Goal: Task Accomplishment & Management: Use online tool/utility

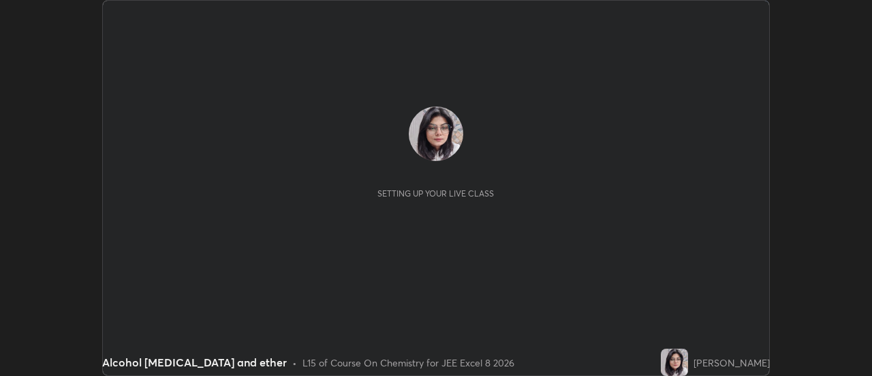
scroll to position [376, 872]
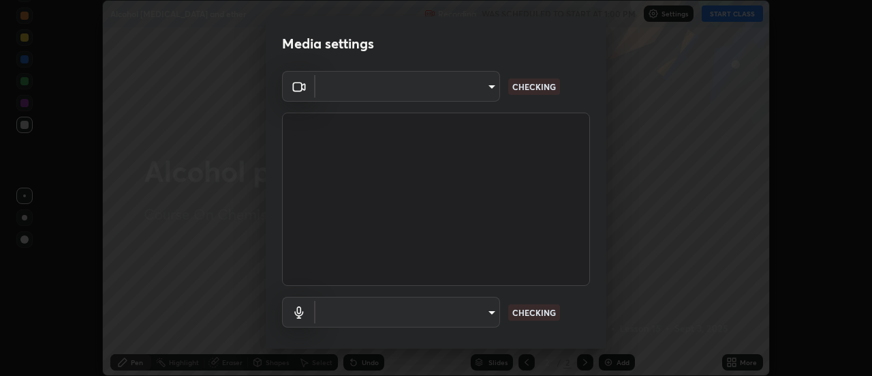
type input "e7d5955d90515cbb0776bb2fdd02f0645c9606ec3d916d9b99e486e94e2df493"
type input "default"
click at [491, 93] on body "Erase all Alcohol [MEDICAL_DATA] and ether Recording WAS SCHEDULED TO START AT …" at bounding box center [436, 188] width 872 height 376
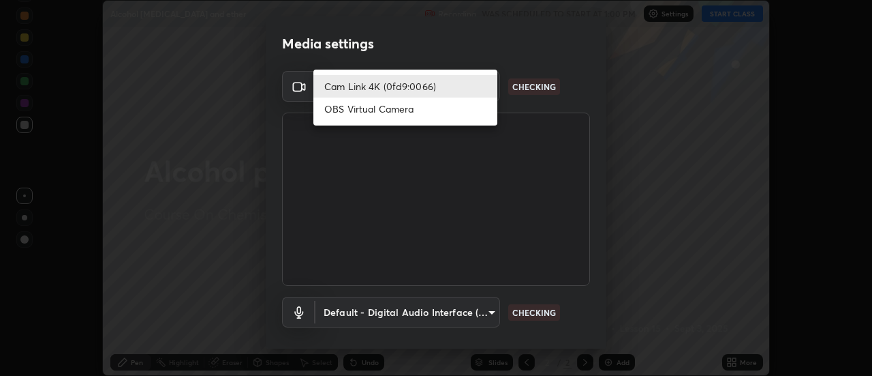
click at [460, 110] on li "OBS Virtual Camera" at bounding box center [406, 108] width 184 height 22
type input "5deee8ef8ae808f0d2df07e79f4f5d1f56afe267286758b66b7fdaeeba518884"
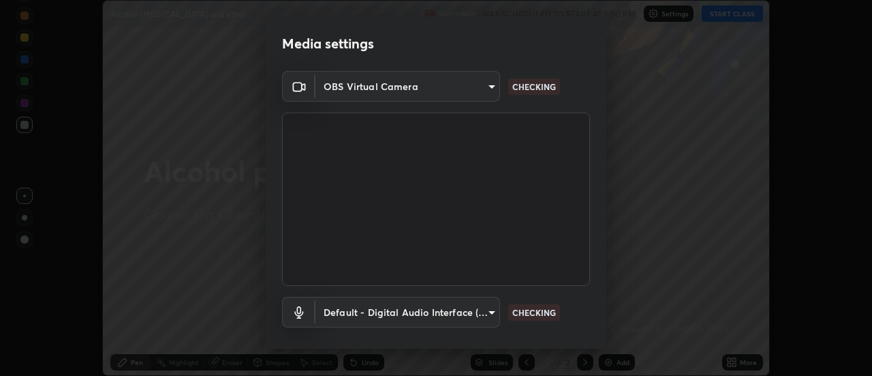
scroll to position [72, 0]
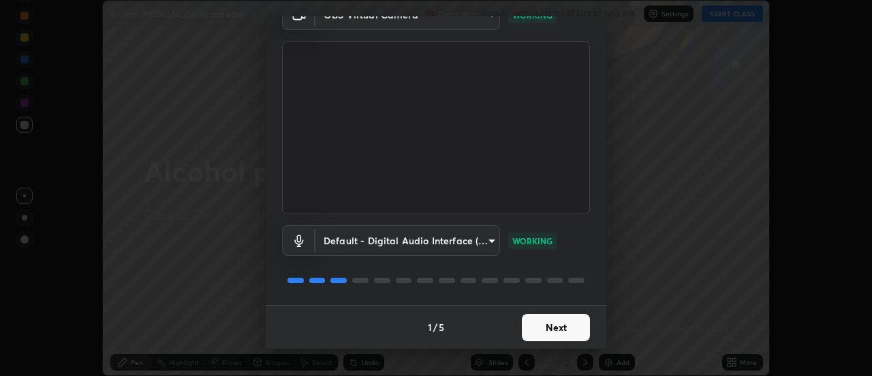
click at [556, 331] on button "Next" at bounding box center [556, 327] width 68 height 27
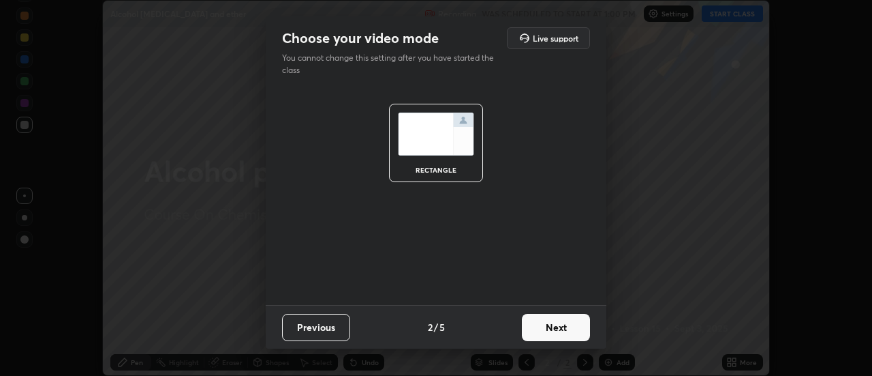
scroll to position [0, 0]
click at [568, 326] on button "Next" at bounding box center [556, 327] width 68 height 27
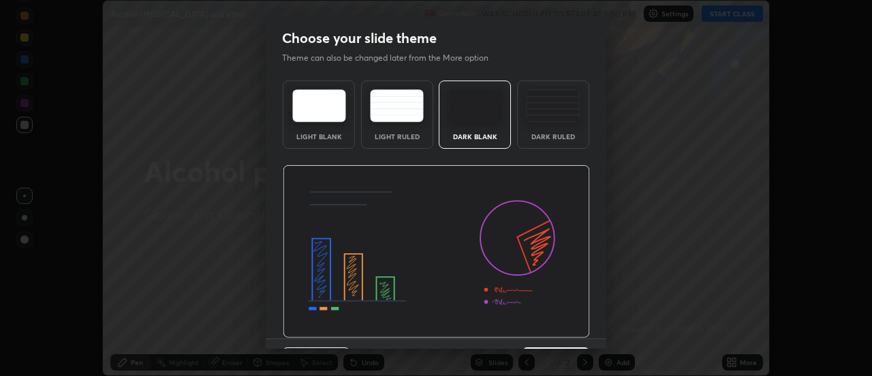
scroll to position [33, 0]
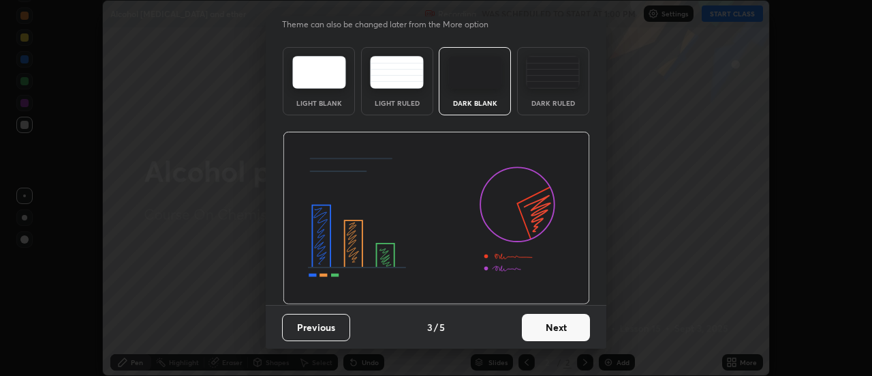
click at [553, 336] on button "Next" at bounding box center [556, 327] width 68 height 27
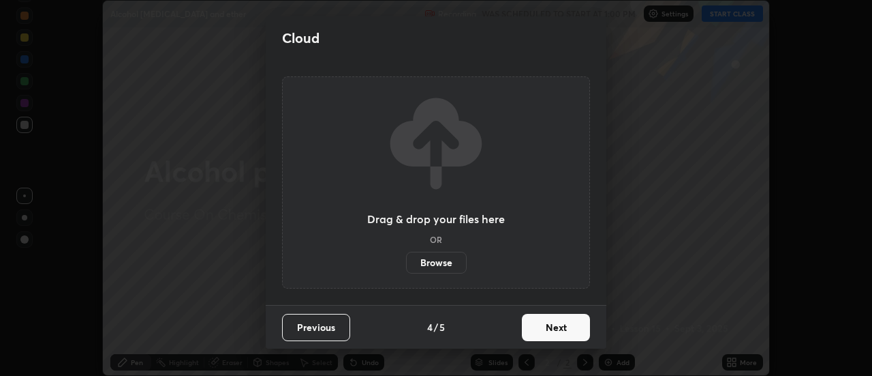
scroll to position [0, 0]
click at [557, 331] on button "Next" at bounding box center [556, 327] width 68 height 27
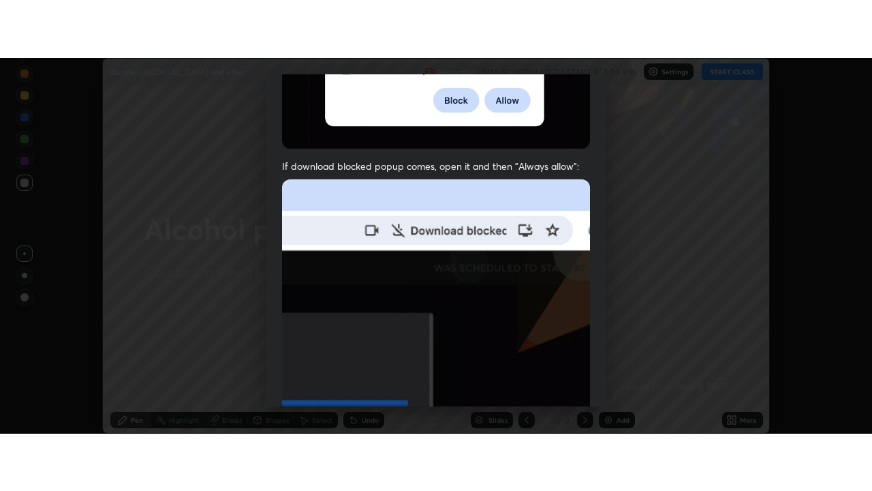
scroll to position [350, 0]
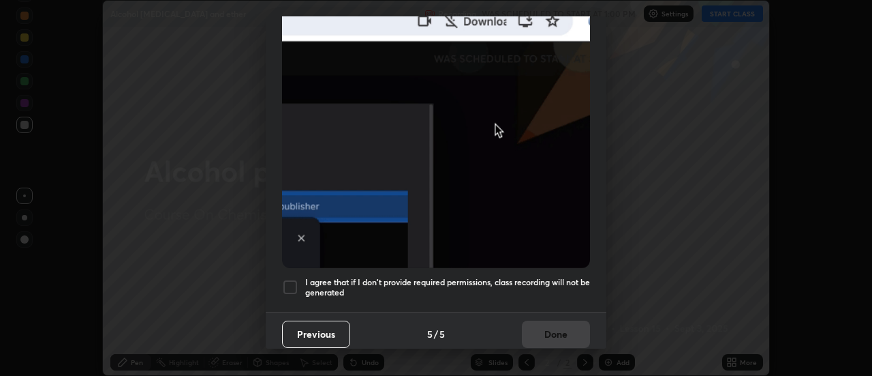
click at [290, 280] on div at bounding box center [290, 287] width 16 height 16
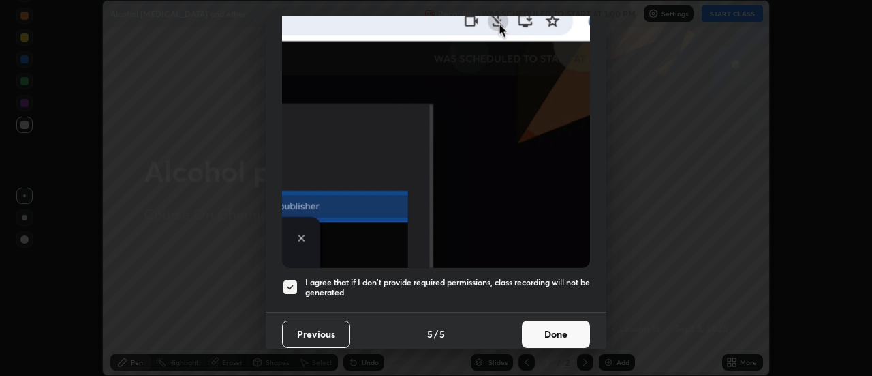
click at [558, 334] on button "Done" at bounding box center [556, 333] width 68 height 27
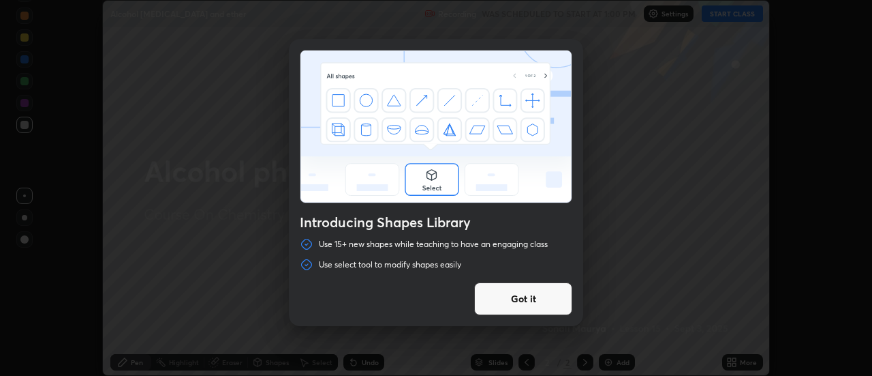
click at [648, 199] on div "Introducing Shapes Library Use 15+ new shapes while teaching to have an engagin…" at bounding box center [436, 188] width 872 height 376
click at [558, 299] on button "Got it" at bounding box center [523, 298] width 98 height 33
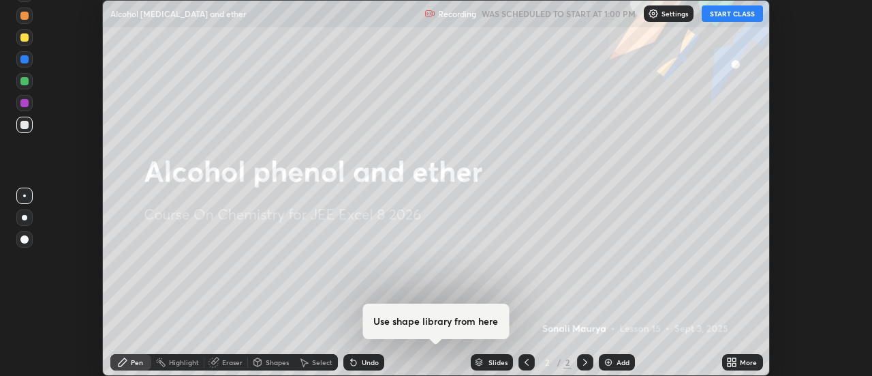
click at [742, 16] on button "START CLASS" at bounding box center [732, 13] width 61 height 16
click at [740, 363] on div "More" at bounding box center [743, 362] width 41 height 16
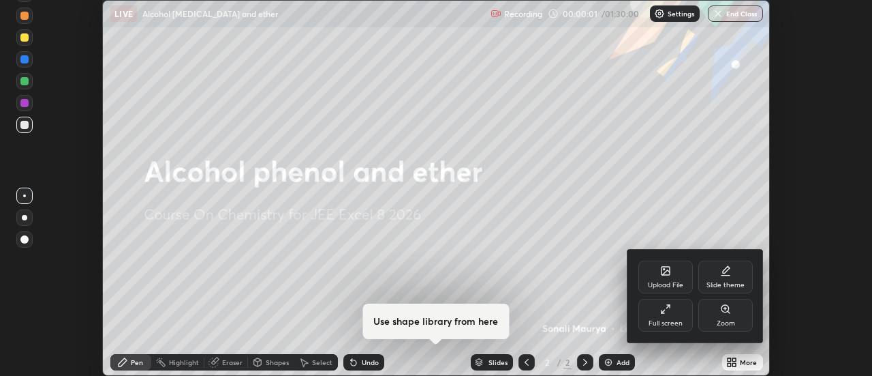
click at [672, 321] on div "Full screen" at bounding box center [666, 323] width 34 height 7
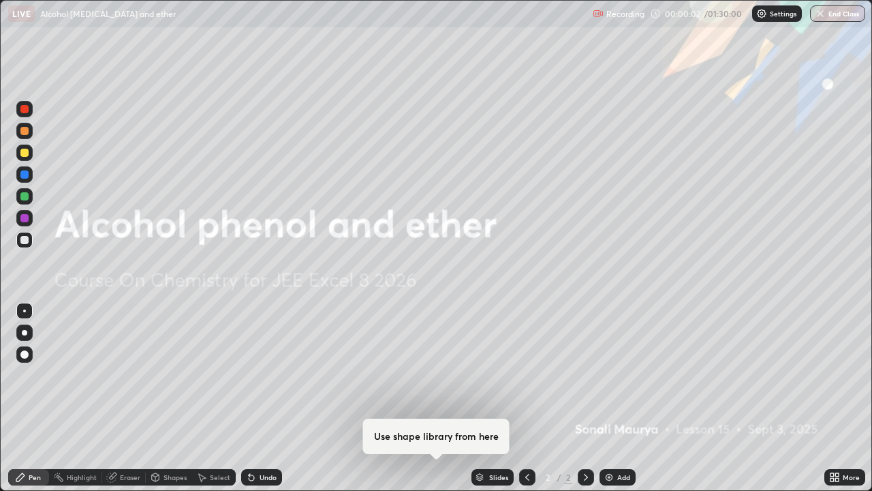
scroll to position [491, 872]
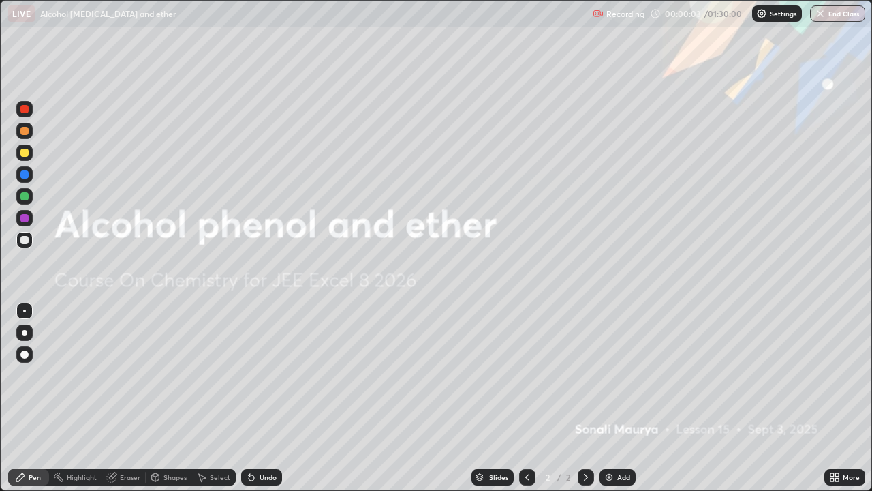
click at [613, 375] on div "Add" at bounding box center [618, 477] width 36 height 16
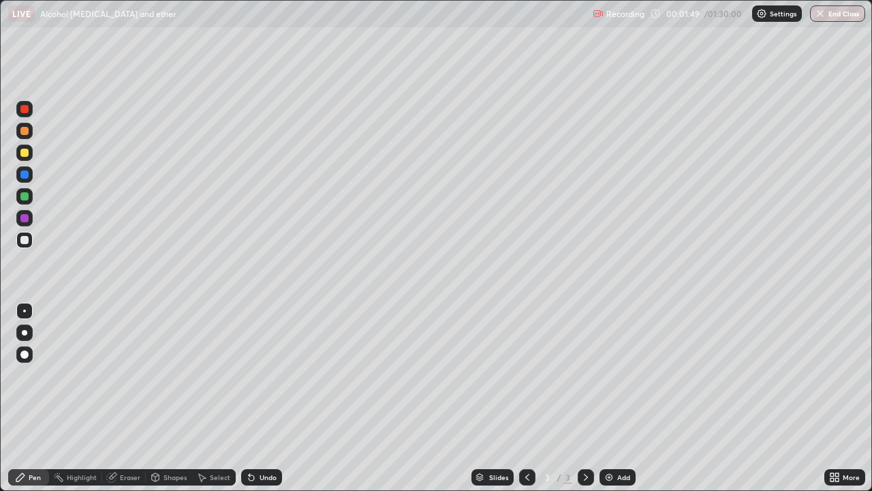
click at [25, 153] on div at bounding box center [24, 153] width 8 height 8
click at [22, 221] on div at bounding box center [24, 218] width 8 height 8
click at [22, 158] on div at bounding box center [24, 153] width 16 height 16
click at [25, 174] on div at bounding box center [24, 174] width 8 height 8
click at [135, 375] on div "Eraser" at bounding box center [130, 477] width 20 height 7
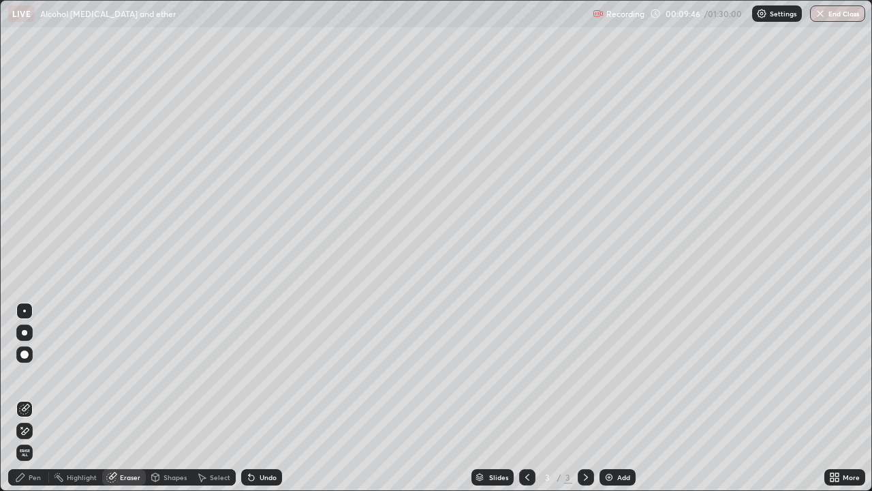
click at [30, 375] on div "Pen" at bounding box center [35, 477] width 12 height 7
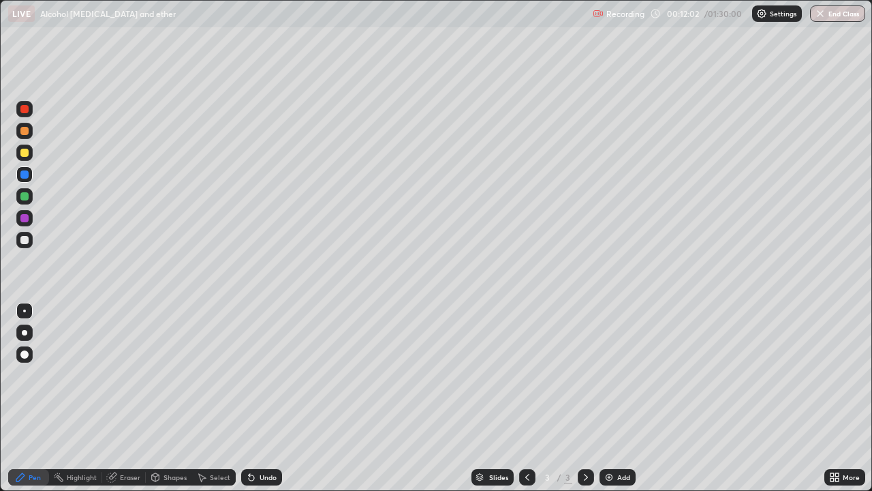
click at [620, 375] on div "Add" at bounding box center [624, 477] width 13 height 7
click at [25, 199] on div at bounding box center [24, 196] width 8 height 8
click at [25, 152] on div at bounding box center [24, 153] width 8 height 8
click at [214, 375] on div "Select" at bounding box center [214, 477] width 44 height 16
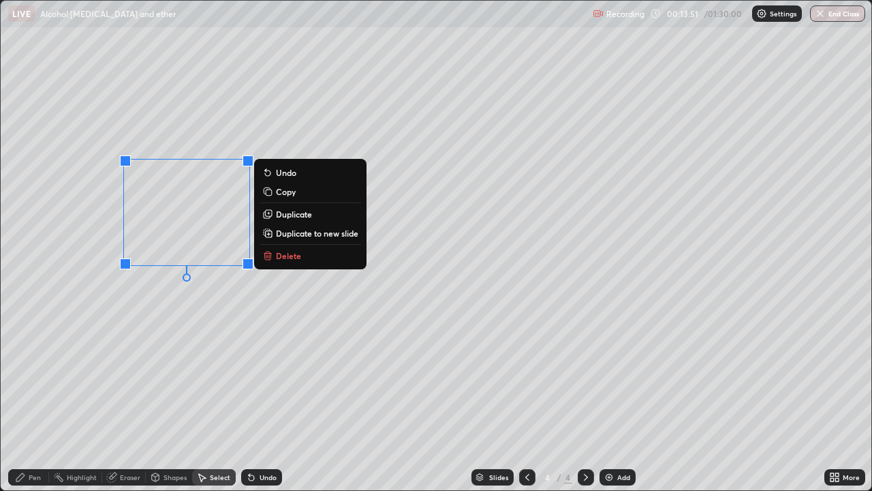
click at [289, 259] on p "Delete" at bounding box center [288, 255] width 25 height 11
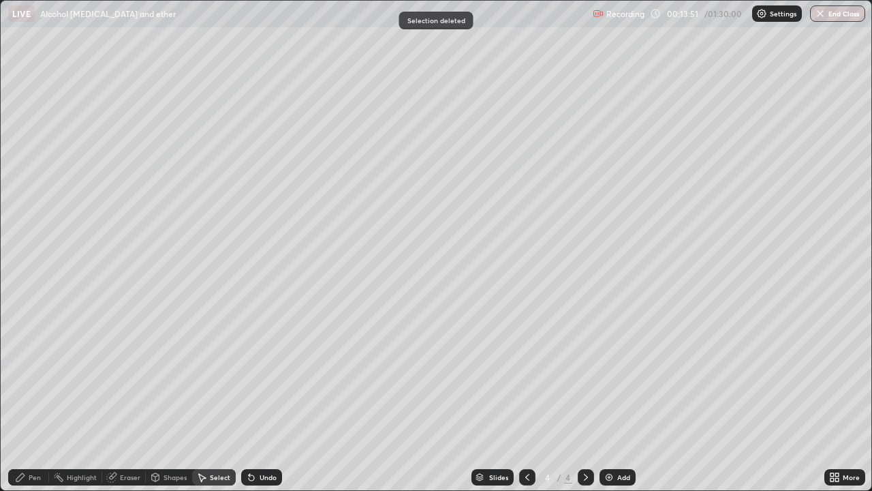
click at [28, 375] on div "Pen" at bounding box center [28, 477] width 41 height 16
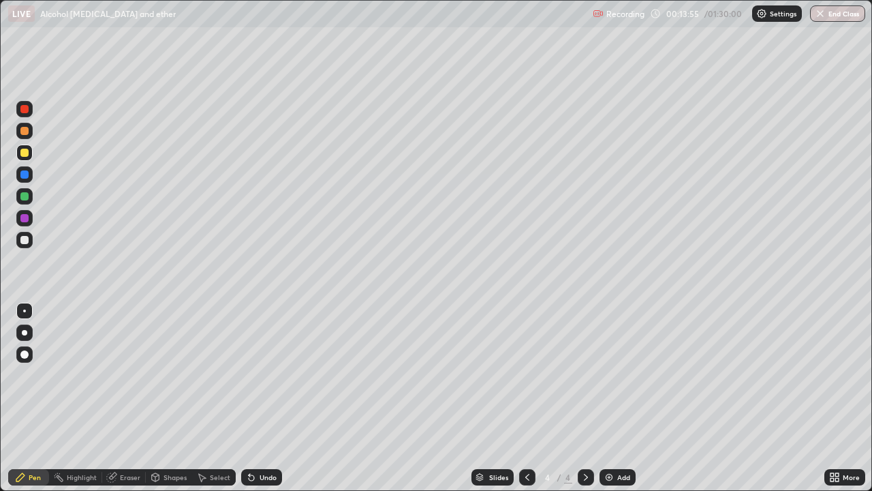
click at [256, 375] on div "Undo" at bounding box center [261, 477] width 41 height 16
click at [260, 375] on div "Undo" at bounding box center [268, 477] width 17 height 7
click at [25, 114] on div at bounding box center [24, 109] width 16 height 16
click at [23, 198] on div at bounding box center [24, 196] width 8 height 8
click at [25, 153] on div at bounding box center [24, 153] width 8 height 8
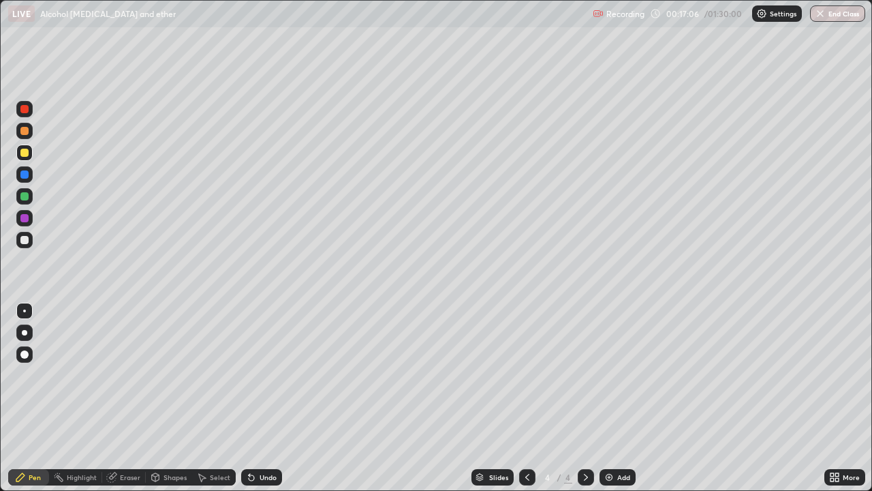
click at [22, 110] on div at bounding box center [24, 109] width 8 height 8
click at [22, 134] on div at bounding box center [24, 131] width 8 height 8
click at [21, 111] on div at bounding box center [24, 109] width 8 height 8
click at [22, 199] on div at bounding box center [24, 196] width 8 height 8
click at [22, 178] on div at bounding box center [24, 174] width 8 height 8
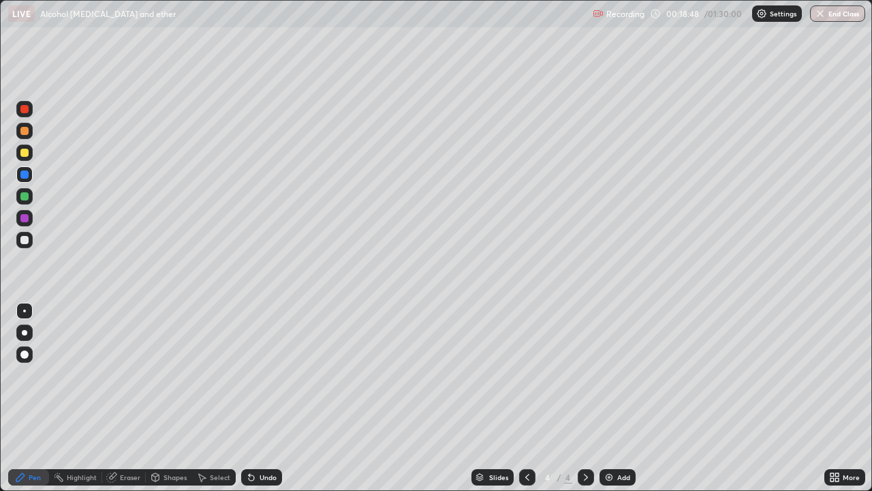
click at [25, 151] on div at bounding box center [24, 153] width 8 height 8
click at [26, 112] on div at bounding box center [24, 109] width 8 height 8
click at [27, 195] on div at bounding box center [24, 196] width 8 height 8
click at [29, 110] on div at bounding box center [24, 109] width 16 height 16
click at [26, 129] on div at bounding box center [24, 131] width 8 height 8
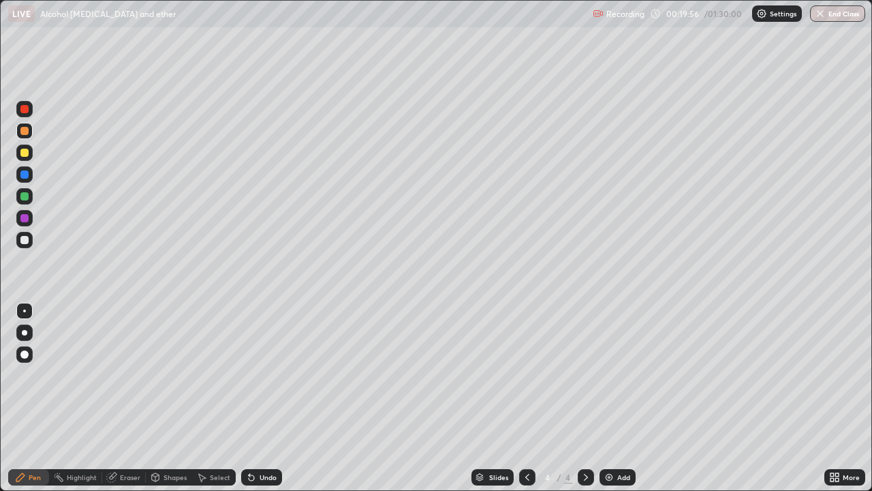
click at [24, 110] on div at bounding box center [24, 109] width 8 height 8
click at [27, 196] on div at bounding box center [24, 196] width 8 height 8
click at [25, 156] on div at bounding box center [24, 153] width 8 height 8
click at [21, 110] on div at bounding box center [24, 109] width 8 height 8
click at [26, 111] on div at bounding box center [24, 109] width 8 height 8
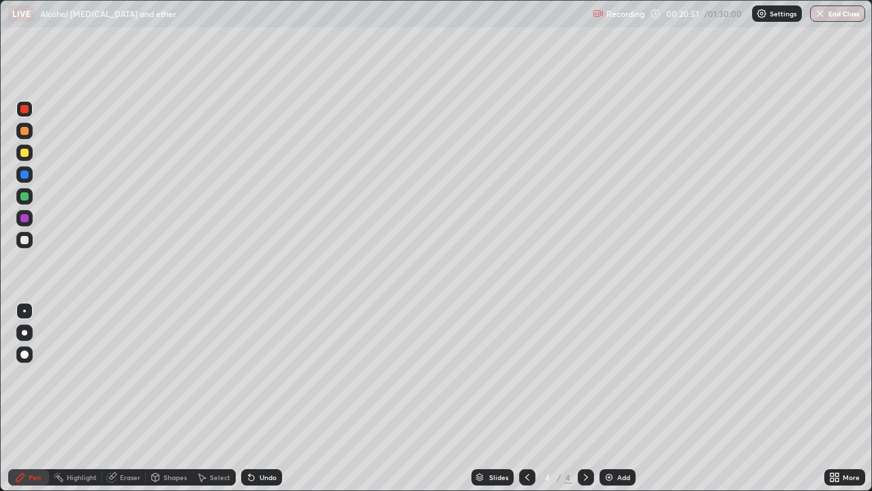
click at [28, 198] on div at bounding box center [24, 196] width 8 height 8
click at [267, 375] on div "Undo" at bounding box center [268, 477] width 17 height 7
click at [26, 109] on div at bounding box center [24, 109] width 8 height 8
click at [25, 127] on div at bounding box center [24, 131] width 8 height 8
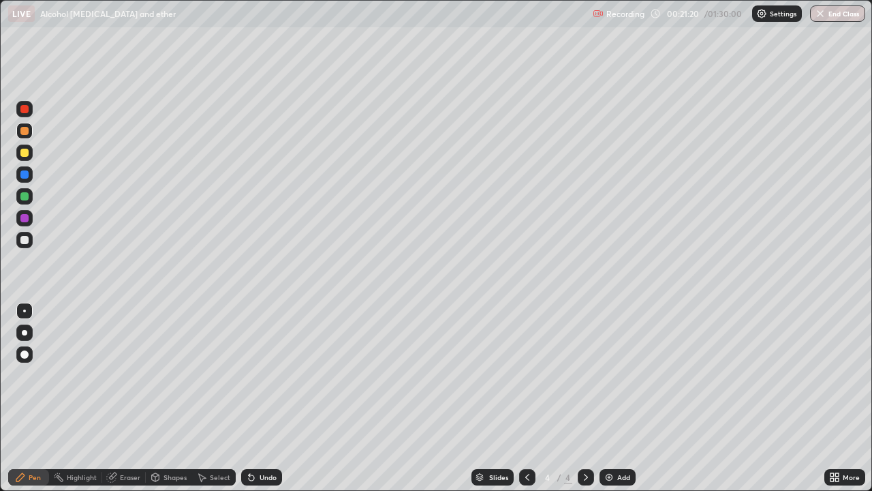
click at [29, 108] on div at bounding box center [24, 109] width 16 height 16
click at [618, 375] on div "Add" at bounding box center [624, 477] width 13 height 7
click at [24, 237] on div at bounding box center [24, 240] width 8 height 8
click at [24, 198] on div at bounding box center [24, 196] width 8 height 8
click at [22, 177] on div at bounding box center [24, 174] width 8 height 8
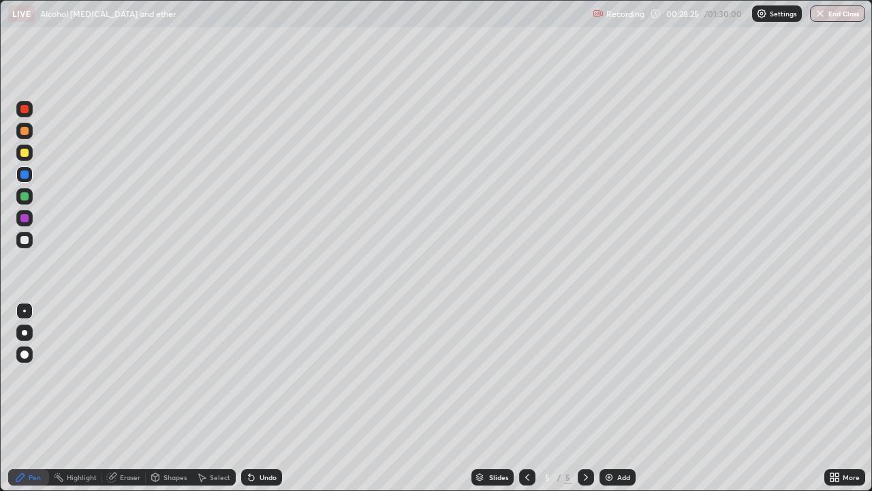
click at [31, 155] on div at bounding box center [24, 153] width 16 height 16
click at [130, 375] on div "Eraser" at bounding box center [124, 477] width 44 height 16
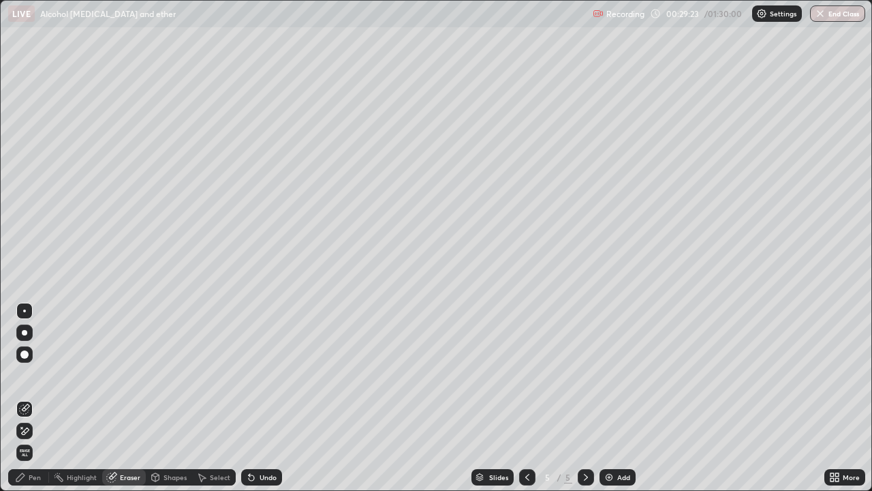
click at [43, 375] on div "Pen" at bounding box center [28, 477] width 41 height 16
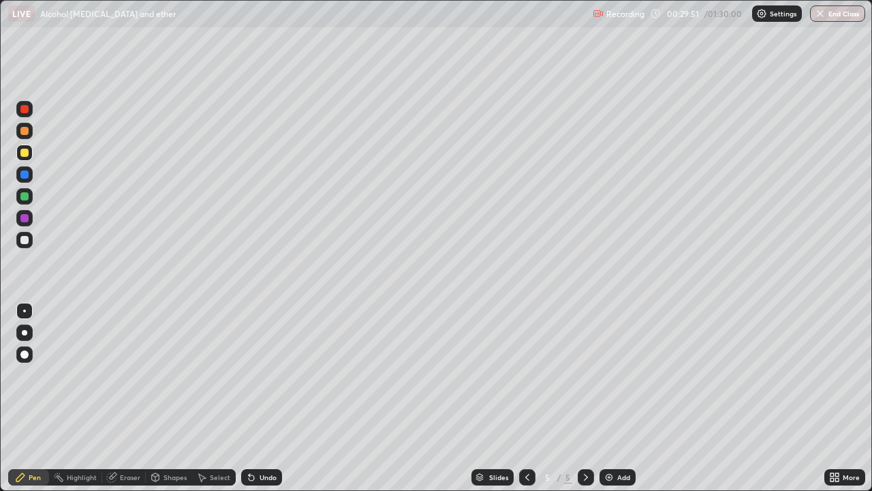
click at [28, 181] on div at bounding box center [24, 174] width 16 height 16
click at [121, 375] on div "Eraser" at bounding box center [130, 477] width 20 height 7
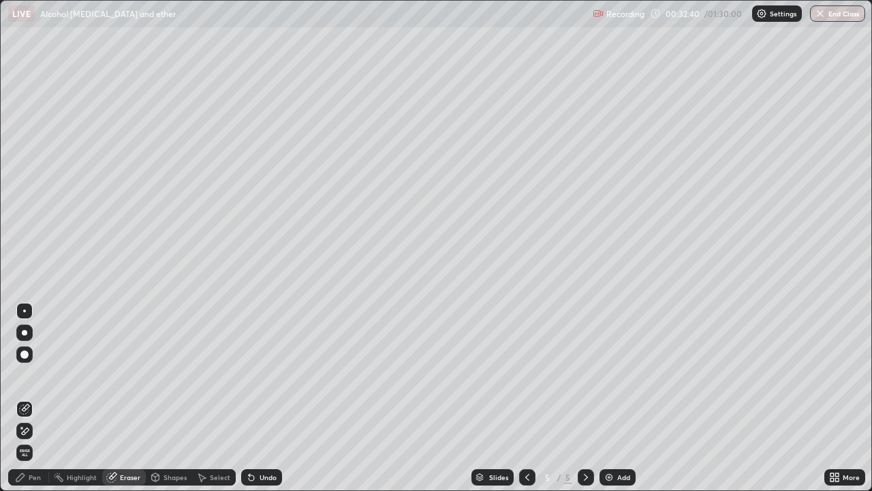
click at [37, 375] on div "Pen" at bounding box center [28, 477] width 41 height 16
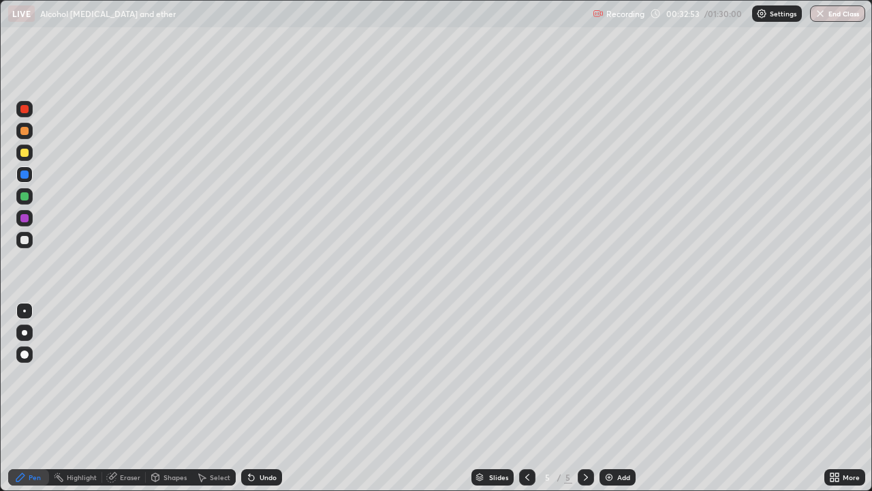
click at [166, 375] on div "Shapes" at bounding box center [169, 477] width 46 height 16
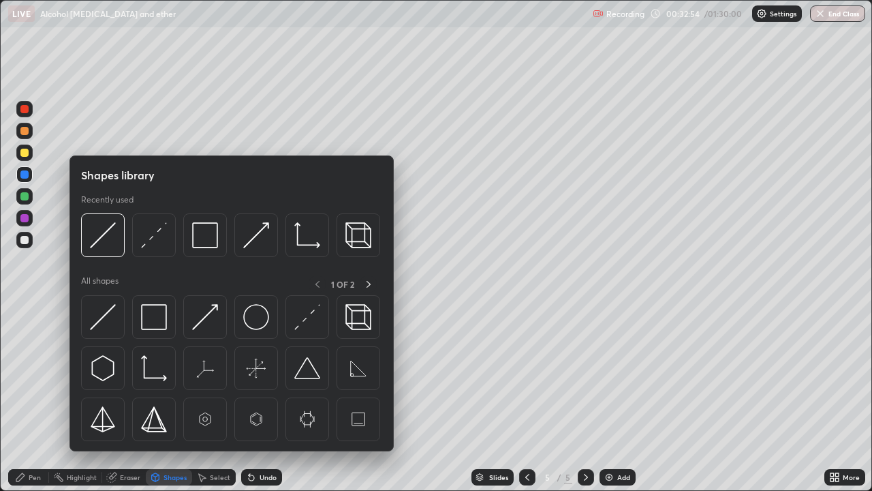
click at [216, 375] on div "Select" at bounding box center [214, 477] width 44 height 16
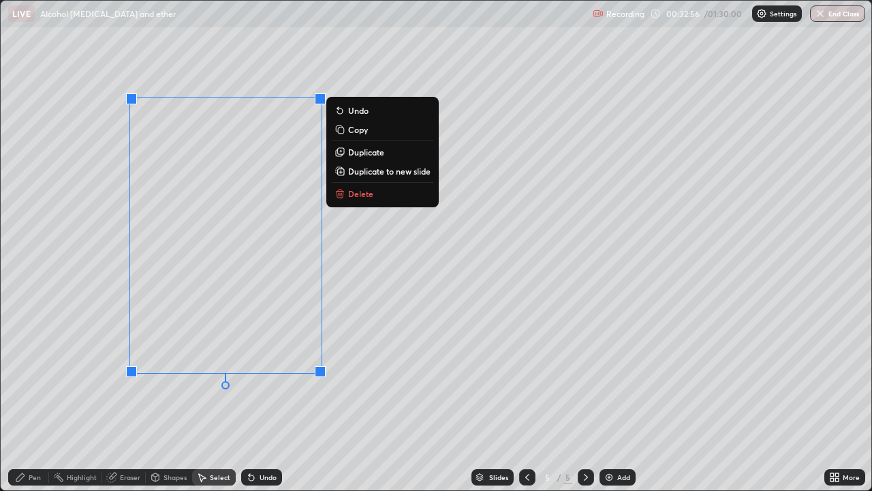
click at [367, 198] on p "Delete" at bounding box center [360, 193] width 25 height 11
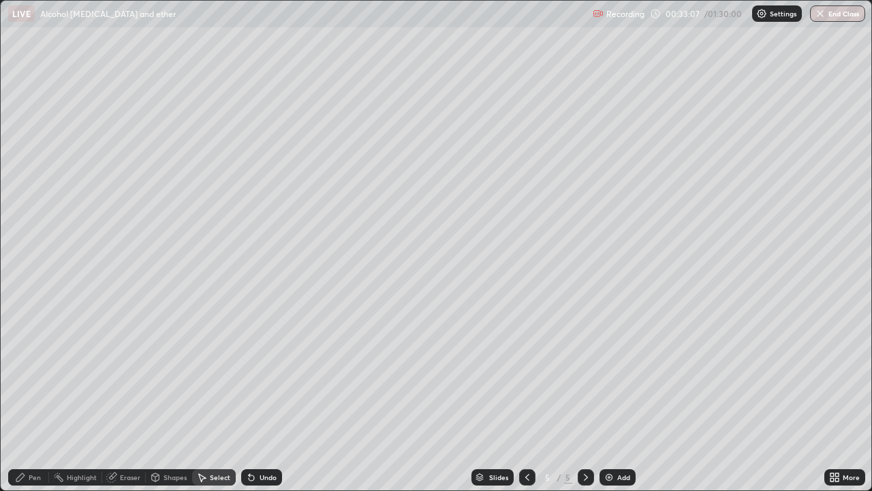
click at [27, 375] on div "Pen" at bounding box center [28, 477] width 41 height 16
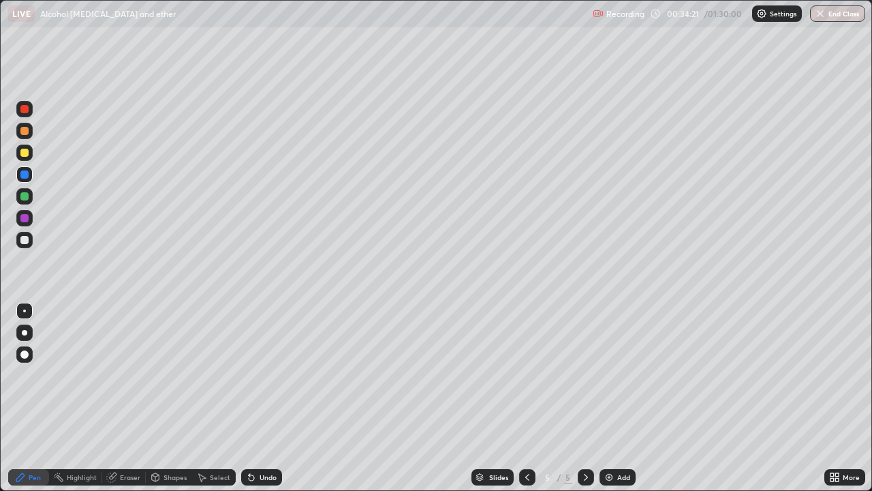
click at [627, 375] on div "Add" at bounding box center [618, 477] width 36 height 16
click at [130, 375] on div "Eraser" at bounding box center [124, 477] width 44 height 16
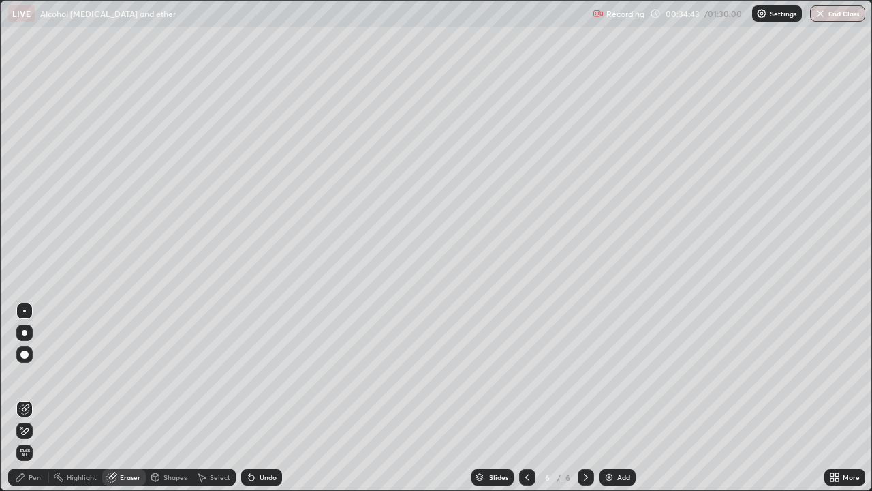
click at [35, 375] on div "Pen" at bounding box center [28, 477] width 41 height 16
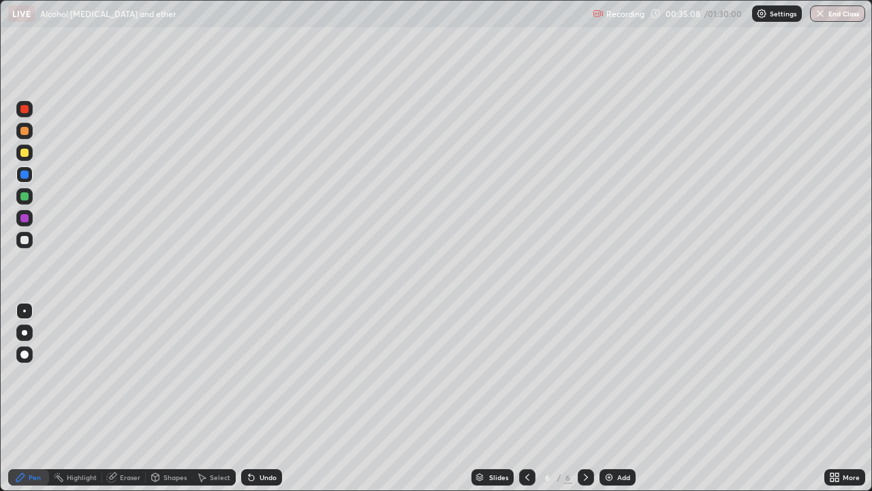
click at [217, 375] on div "Select" at bounding box center [214, 477] width 44 height 16
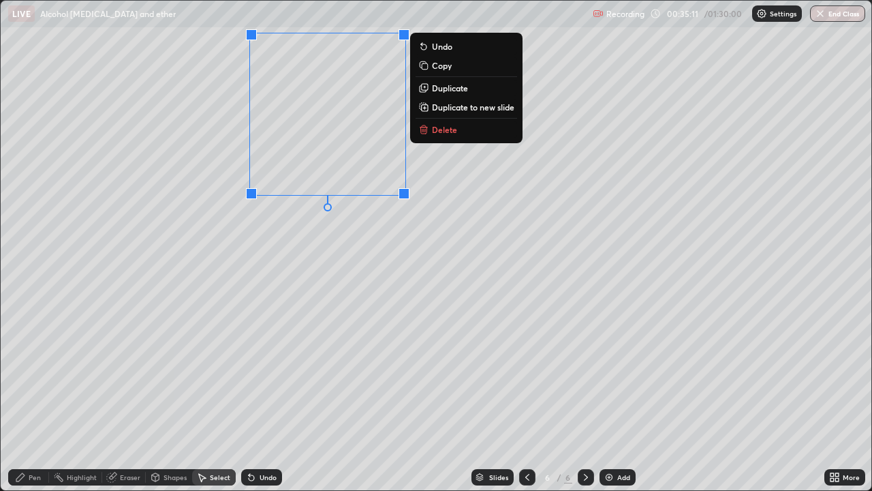
click at [440, 67] on p "Copy" at bounding box center [442, 65] width 20 height 11
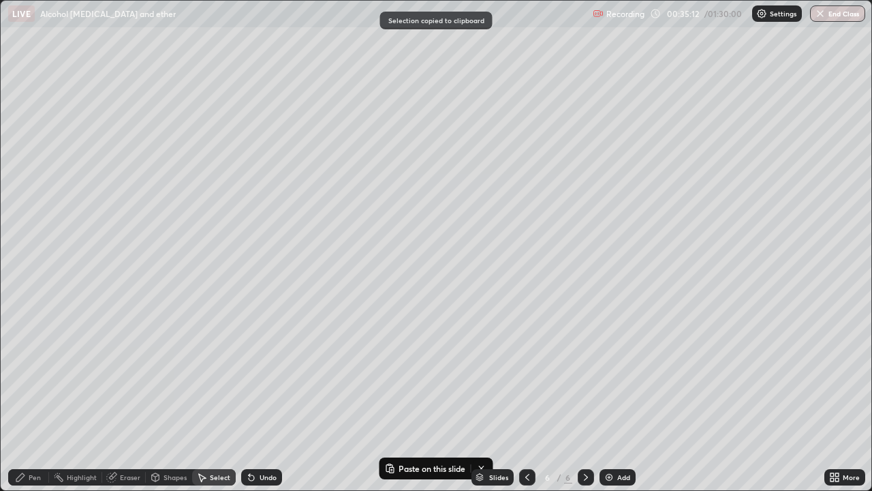
click at [267, 255] on div "0 ° Undo Copy Paste here Duplicate Duplicate to new slide Delete" at bounding box center [436, 245] width 871 height 489
click at [268, 266] on div "0 ° Undo Copy Paste here Duplicate Duplicate to new slide Delete" at bounding box center [436, 245] width 871 height 489
click at [268, 290] on div "0 ° Undo Copy Paste here Duplicate Duplicate to new slide Delete" at bounding box center [436, 245] width 871 height 489
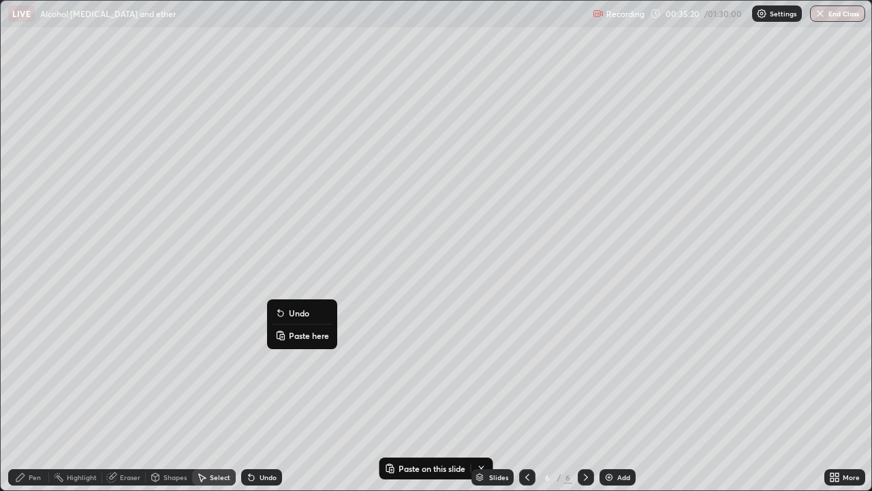
click at [305, 334] on p "Paste here" at bounding box center [309, 335] width 40 height 11
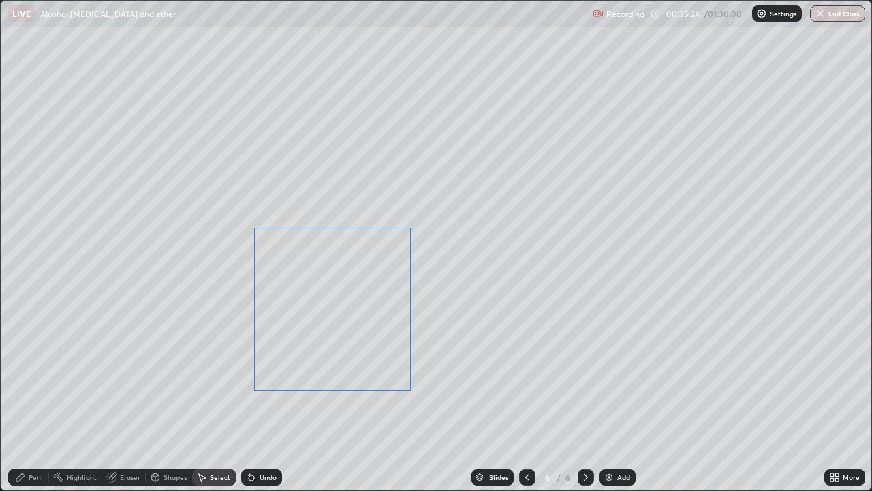
click at [0, 0] on button "Duplicate to new slide" at bounding box center [0, 0] width 0 height 0
click at [528, 375] on icon at bounding box center [527, 477] width 11 height 11
click at [39, 375] on div "Pen" at bounding box center [35, 477] width 12 height 7
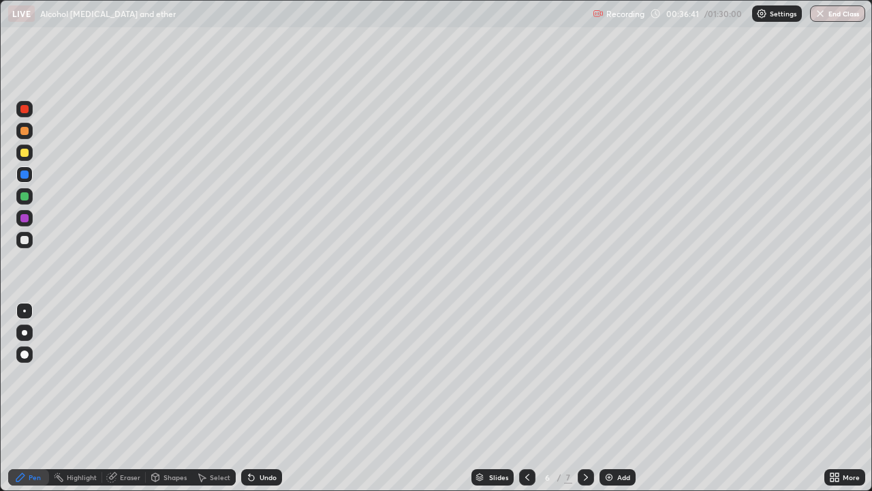
click at [131, 375] on div "Eraser" at bounding box center [124, 477] width 44 height 16
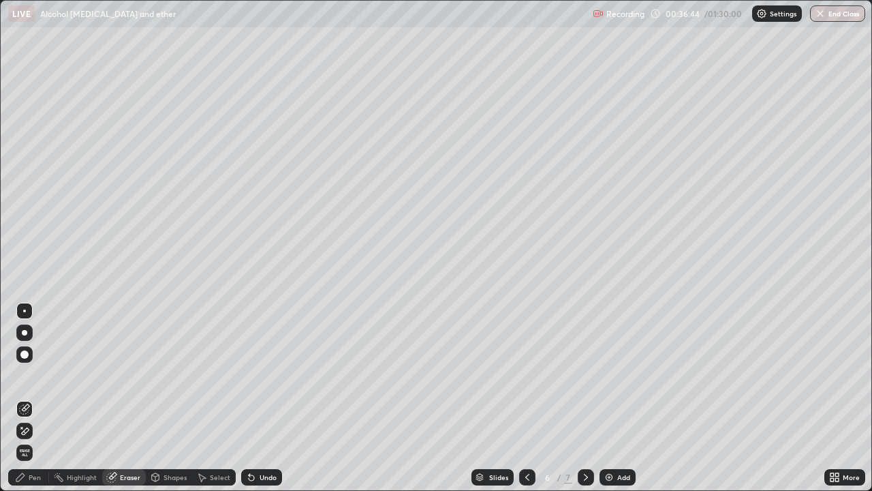
click at [22, 375] on div "Pen" at bounding box center [28, 477] width 41 height 16
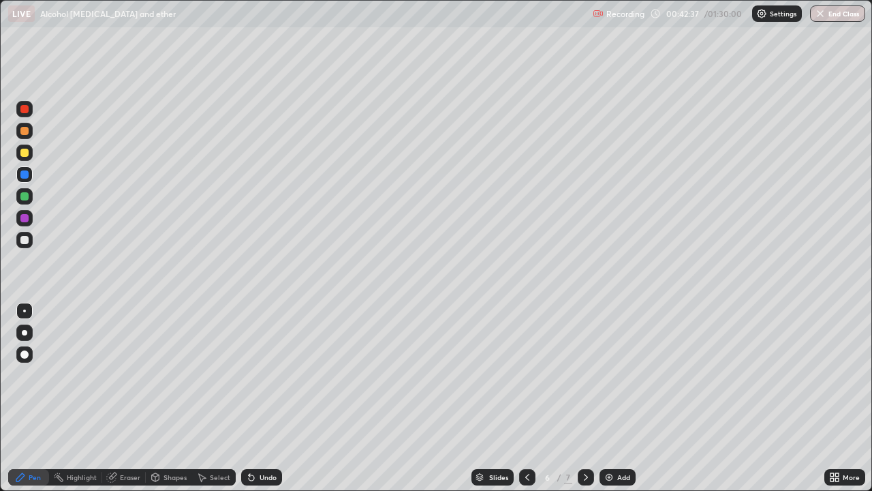
click at [131, 375] on div "Eraser" at bounding box center [124, 477] width 44 height 16
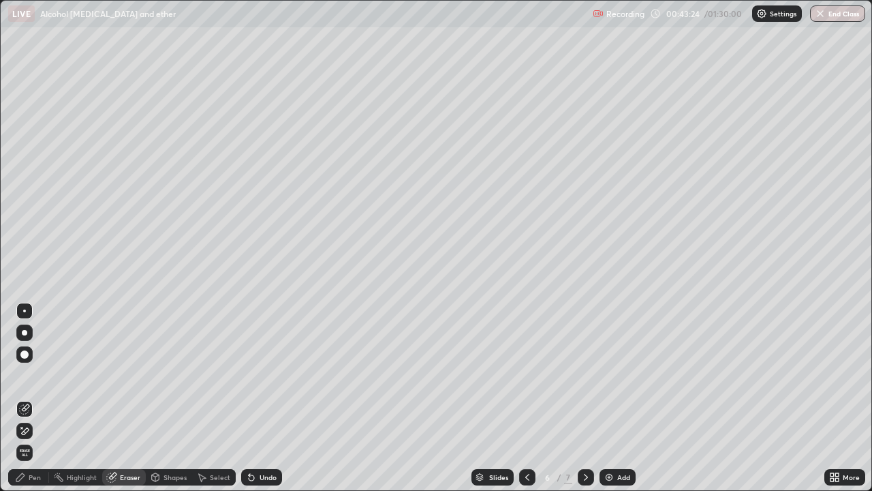
click at [27, 375] on div "Pen" at bounding box center [28, 477] width 41 height 16
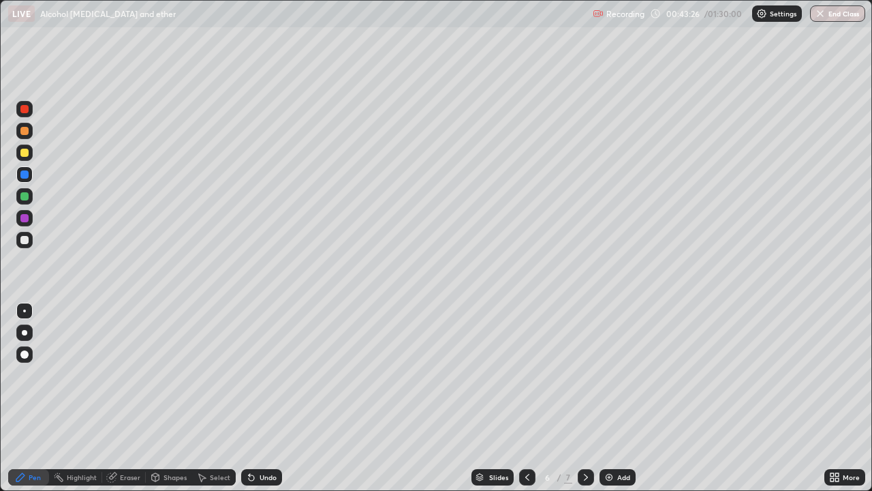
click at [24, 153] on div at bounding box center [24, 153] width 8 height 8
click at [25, 222] on div at bounding box center [24, 218] width 8 height 8
click at [25, 153] on div at bounding box center [24, 153] width 8 height 8
click at [272, 375] on div "Undo" at bounding box center [268, 477] width 17 height 7
click at [267, 375] on div "Undo" at bounding box center [261, 477] width 41 height 16
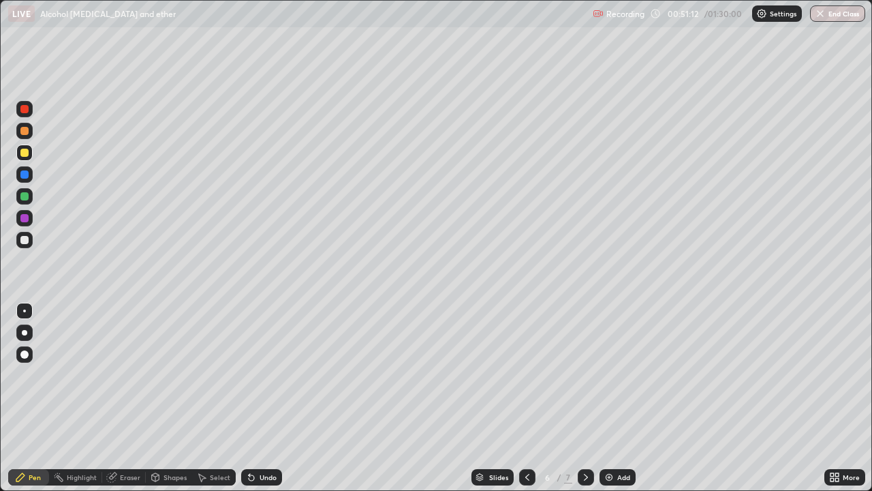
click at [579, 375] on div at bounding box center [586, 477] width 16 height 16
click at [217, 375] on div "Select" at bounding box center [220, 477] width 20 height 7
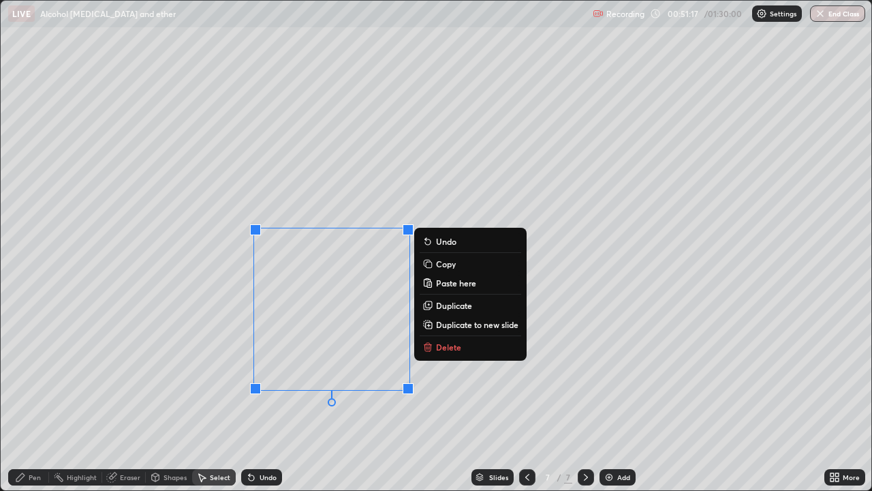
click at [471, 350] on button "Delete" at bounding box center [471, 347] width 102 height 16
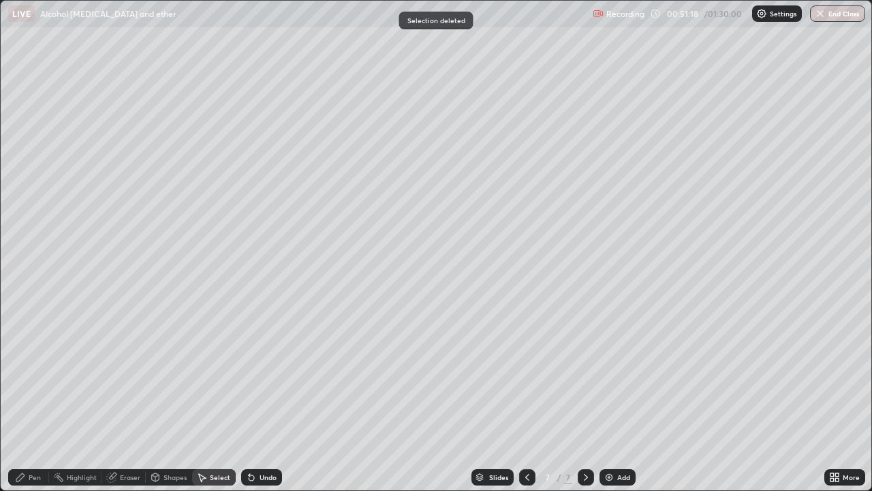
click at [33, 375] on div "Pen" at bounding box center [35, 477] width 12 height 7
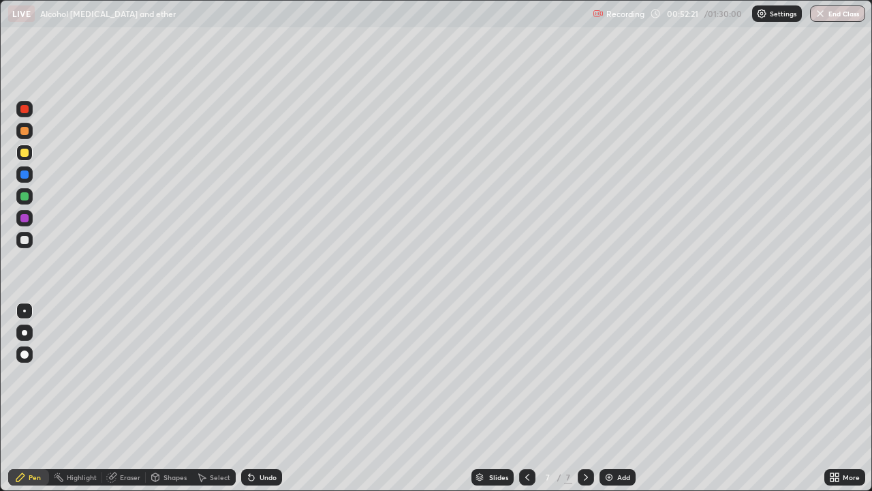
click at [130, 375] on div "Eraser" at bounding box center [124, 477] width 44 height 16
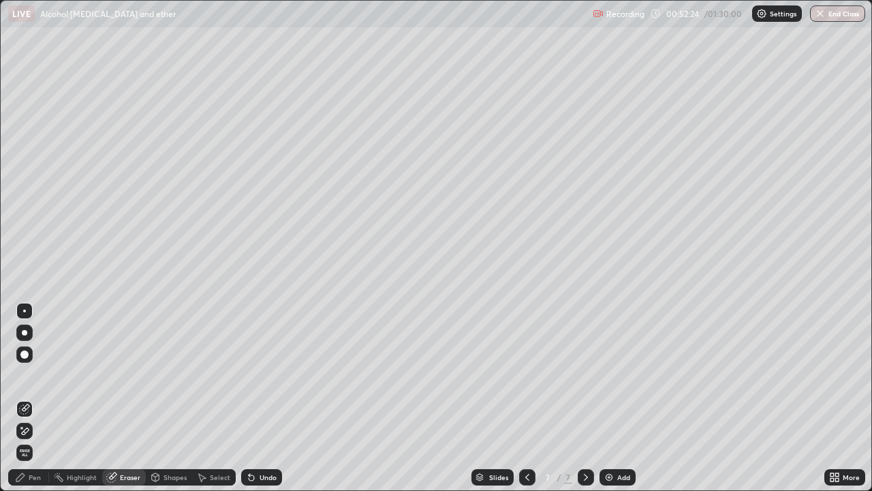
click at [28, 375] on div "Pen" at bounding box center [28, 477] width 41 height 16
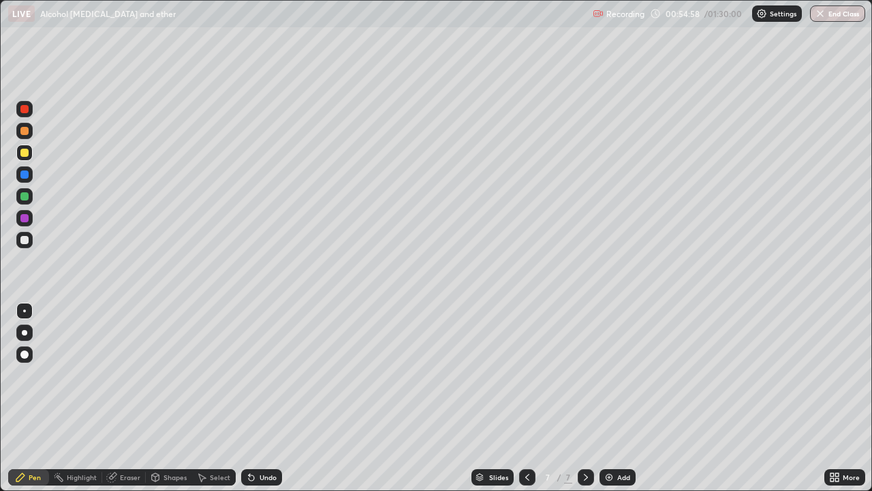
click at [262, 375] on div "Undo" at bounding box center [268, 477] width 17 height 7
click at [249, 375] on icon at bounding box center [251, 477] width 5 height 5
click at [0, 307] on div "Setting up your live class" at bounding box center [436, 245] width 872 height 491
click at [32, 178] on div at bounding box center [24, 174] width 16 height 16
click at [339, 375] on div "Slides 7 / 7 Add" at bounding box center [553, 476] width 543 height 27
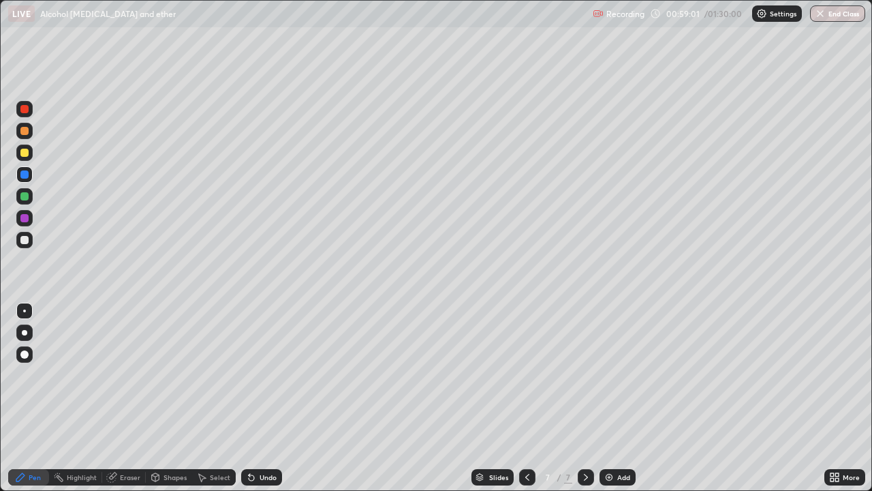
click at [345, 375] on div "Slides 7 / 7 Add" at bounding box center [553, 476] width 543 height 27
click at [333, 375] on div "Slides 7 / 7 Add" at bounding box center [553, 476] width 543 height 27
click at [25, 176] on div at bounding box center [24, 174] width 8 height 8
click at [25, 174] on div at bounding box center [24, 174] width 8 height 8
click at [333, 375] on div "Slides 7 / 7 Add" at bounding box center [553, 476] width 543 height 27
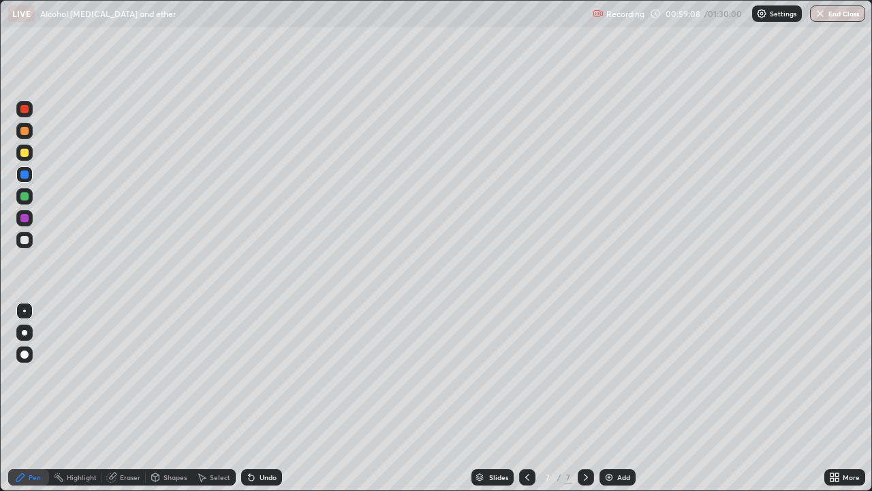
click at [344, 375] on div "Slides 7 / 7 Add" at bounding box center [553, 476] width 543 height 27
click at [24, 196] on div at bounding box center [24, 196] width 8 height 8
click at [130, 375] on div "Eraser" at bounding box center [130, 477] width 20 height 7
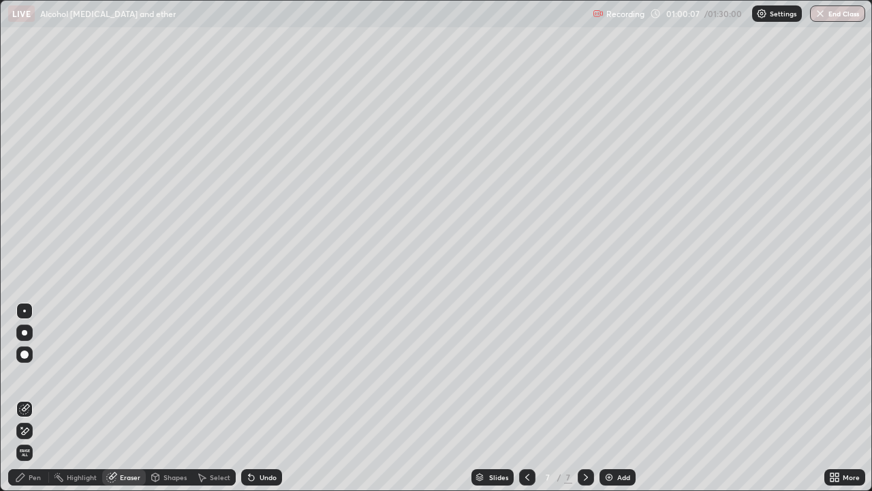
click at [23, 375] on div "Pen" at bounding box center [28, 477] width 41 height 16
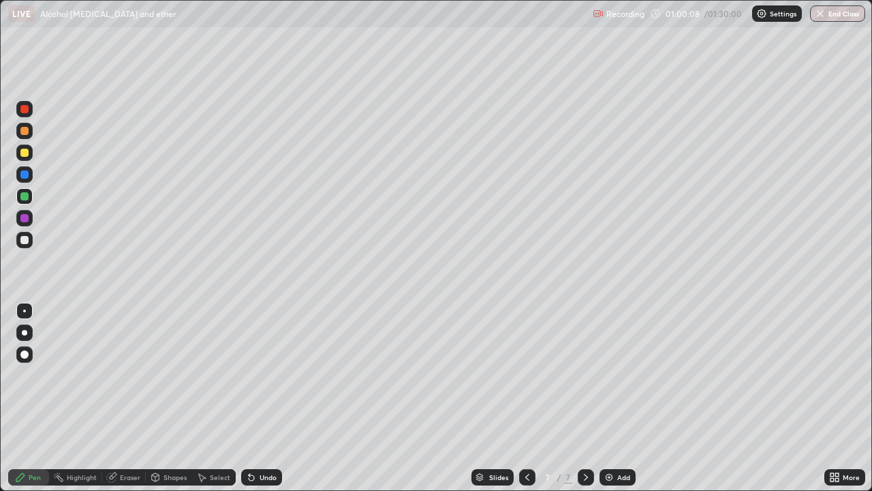
click at [26, 219] on div at bounding box center [24, 218] width 8 height 8
click at [617, 375] on div "Add" at bounding box center [618, 477] width 36 height 16
click at [268, 375] on div "Undo" at bounding box center [261, 477] width 41 height 16
click at [271, 375] on div "Undo" at bounding box center [261, 477] width 41 height 16
click at [618, 375] on div "Add" at bounding box center [624, 477] width 13 height 7
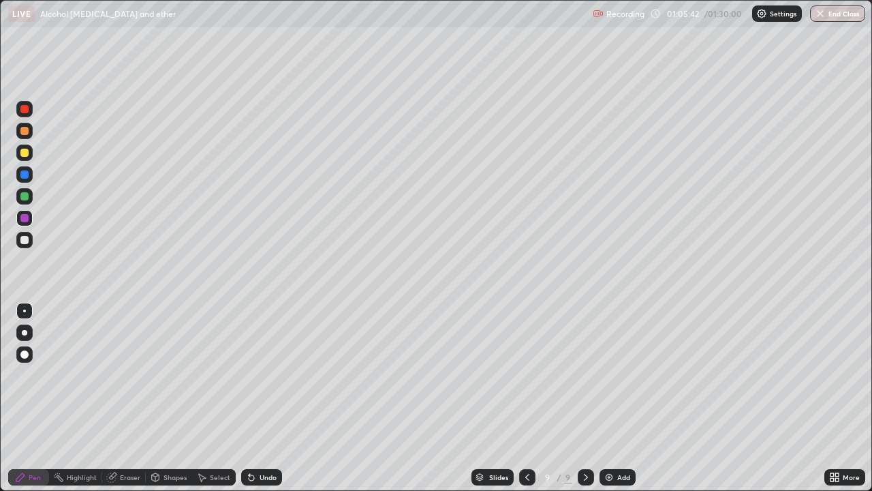
click at [526, 375] on icon at bounding box center [527, 477] width 11 height 11
click at [609, 375] on div "Add" at bounding box center [618, 477] width 36 height 16
click at [585, 375] on icon at bounding box center [586, 477] width 11 height 11
click at [528, 375] on icon at bounding box center [526, 477] width 11 height 11
click at [526, 375] on icon at bounding box center [526, 477] width 11 height 11
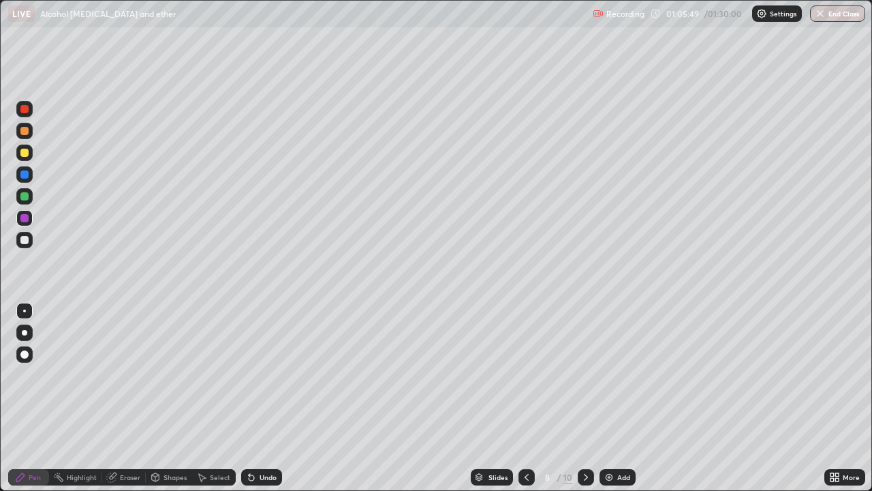
click at [581, 375] on icon at bounding box center [586, 477] width 11 height 11
click at [127, 375] on div "Eraser" at bounding box center [124, 477] width 44 height 16
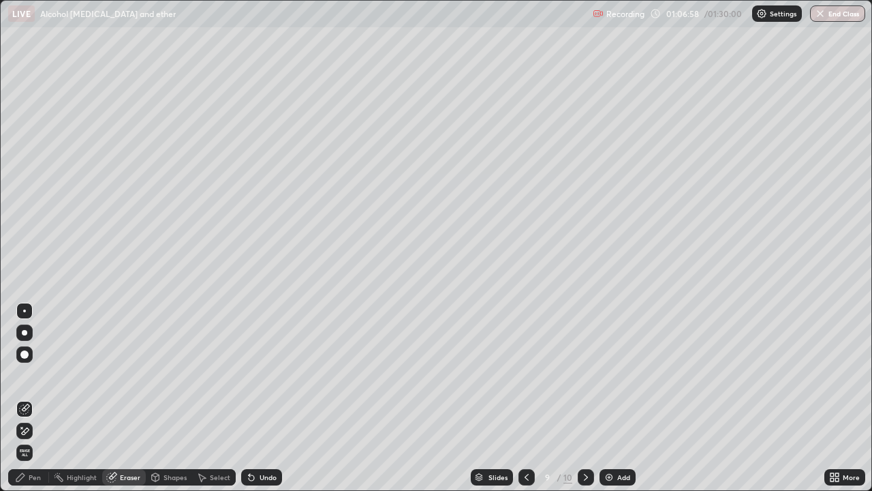
click at [28, 375] on div "Pen" at bounding box center [28, 477] width 41 height 16
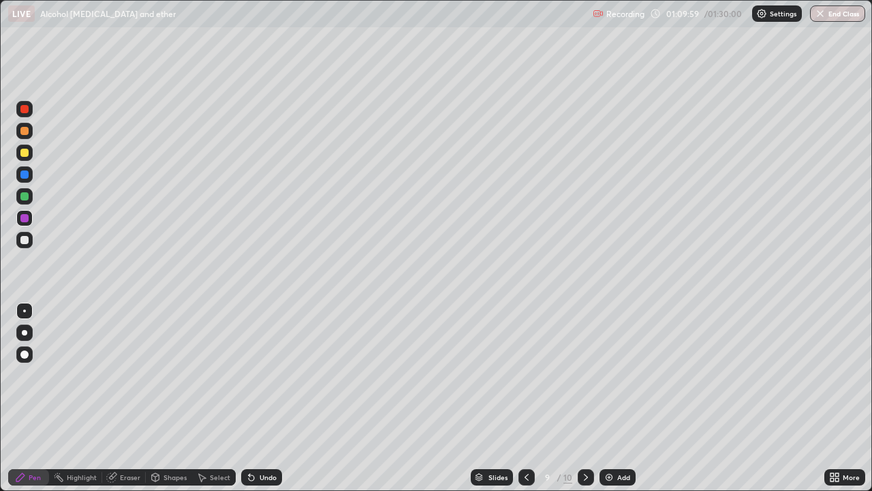
click at [126, 375] on div "Eraser" at bounding box center [130, 477] width 20 height 7
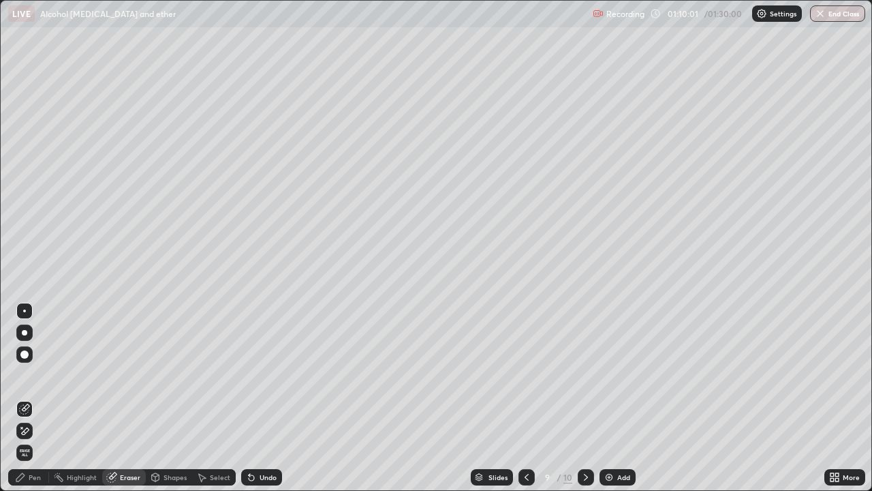
click at [30, 375] on div "Pen" at bounding box center [28, 477] width 41 height 16
